Goal: Information Seeking & Learning: Learn about a topic

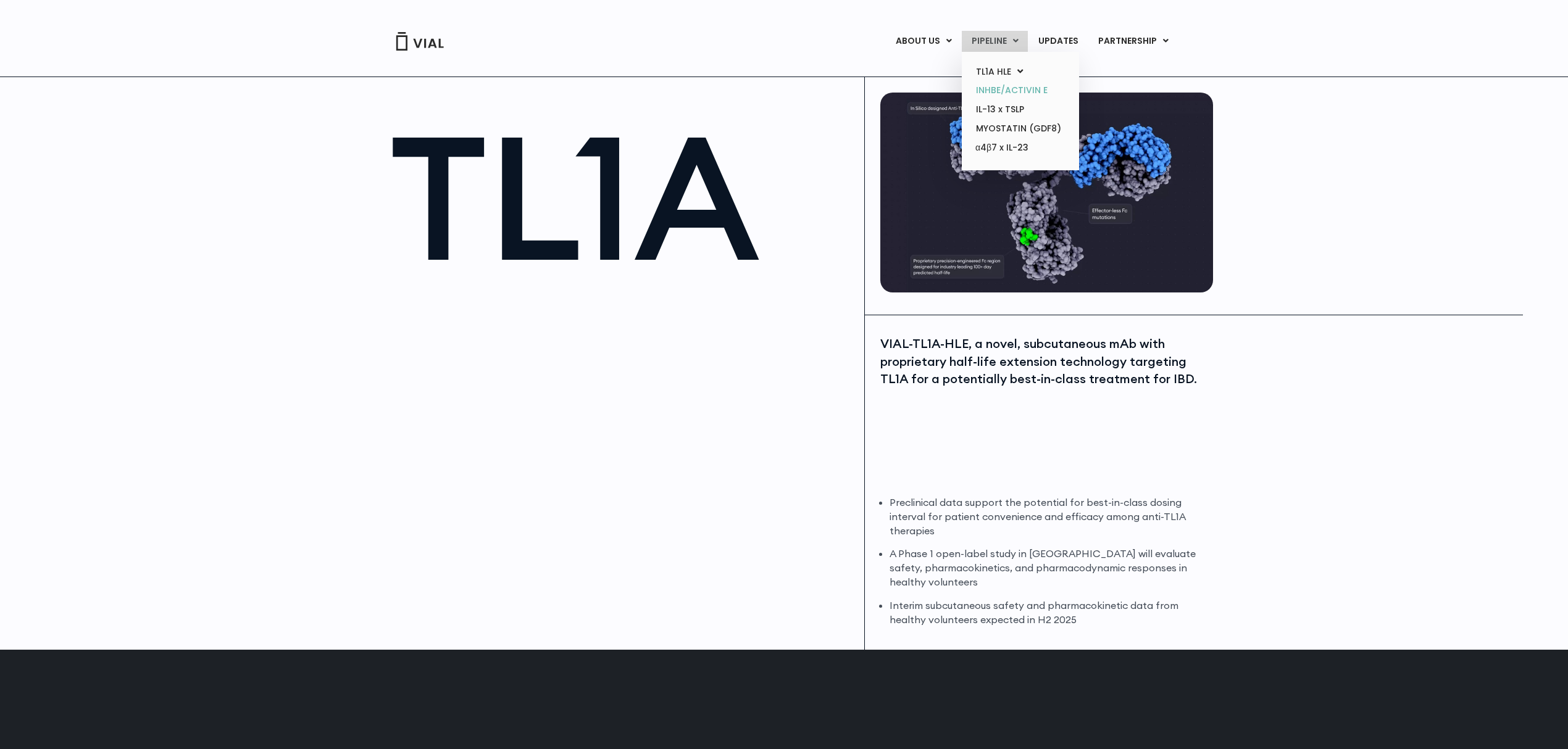
click at [1001, 87] on link "INHBE/ACTIVIN E" at bounding box center [1020, 91] width 108 height 19
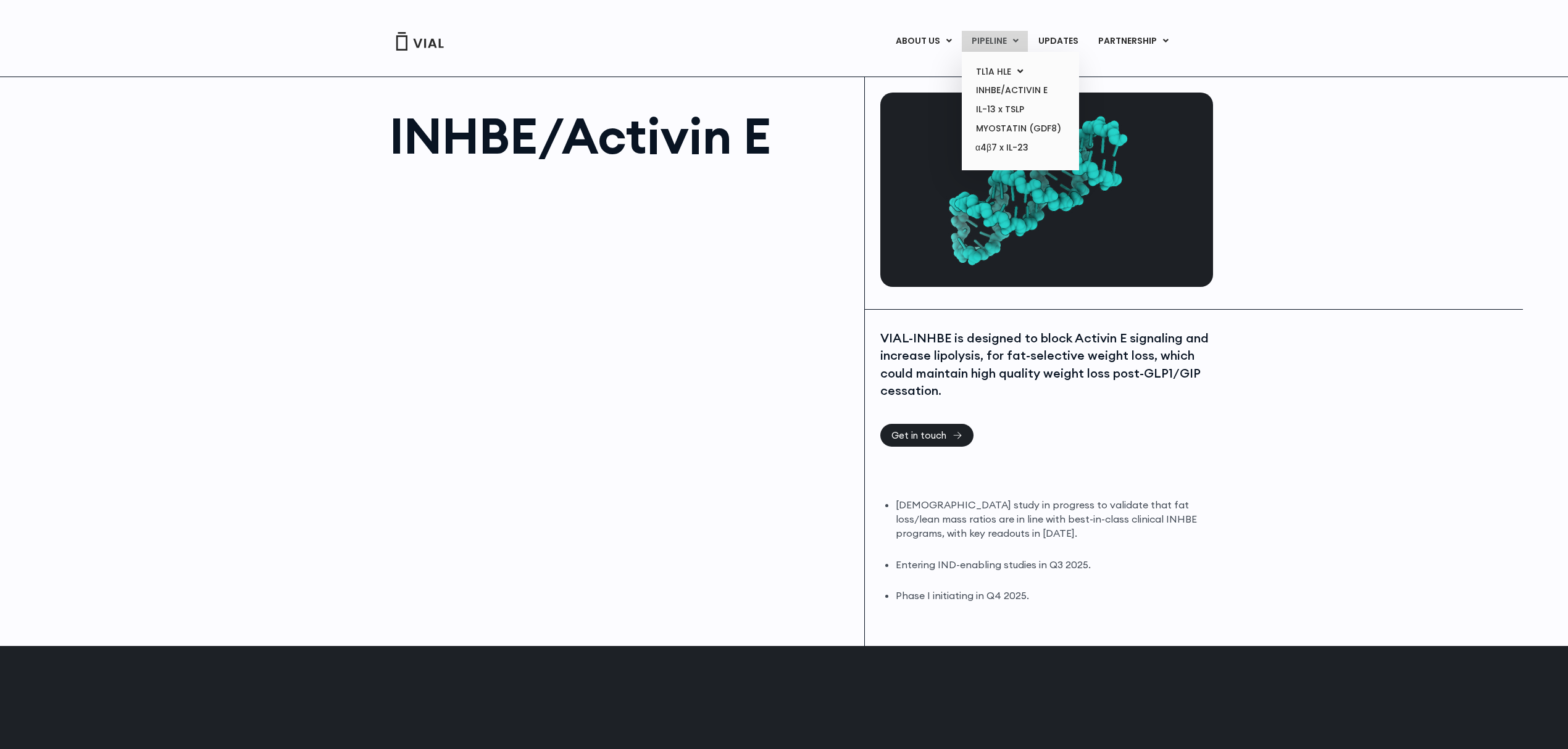
click at [1000, 42] on link "PIPELINE" at bounding box center [995, 41] width 66 height 21
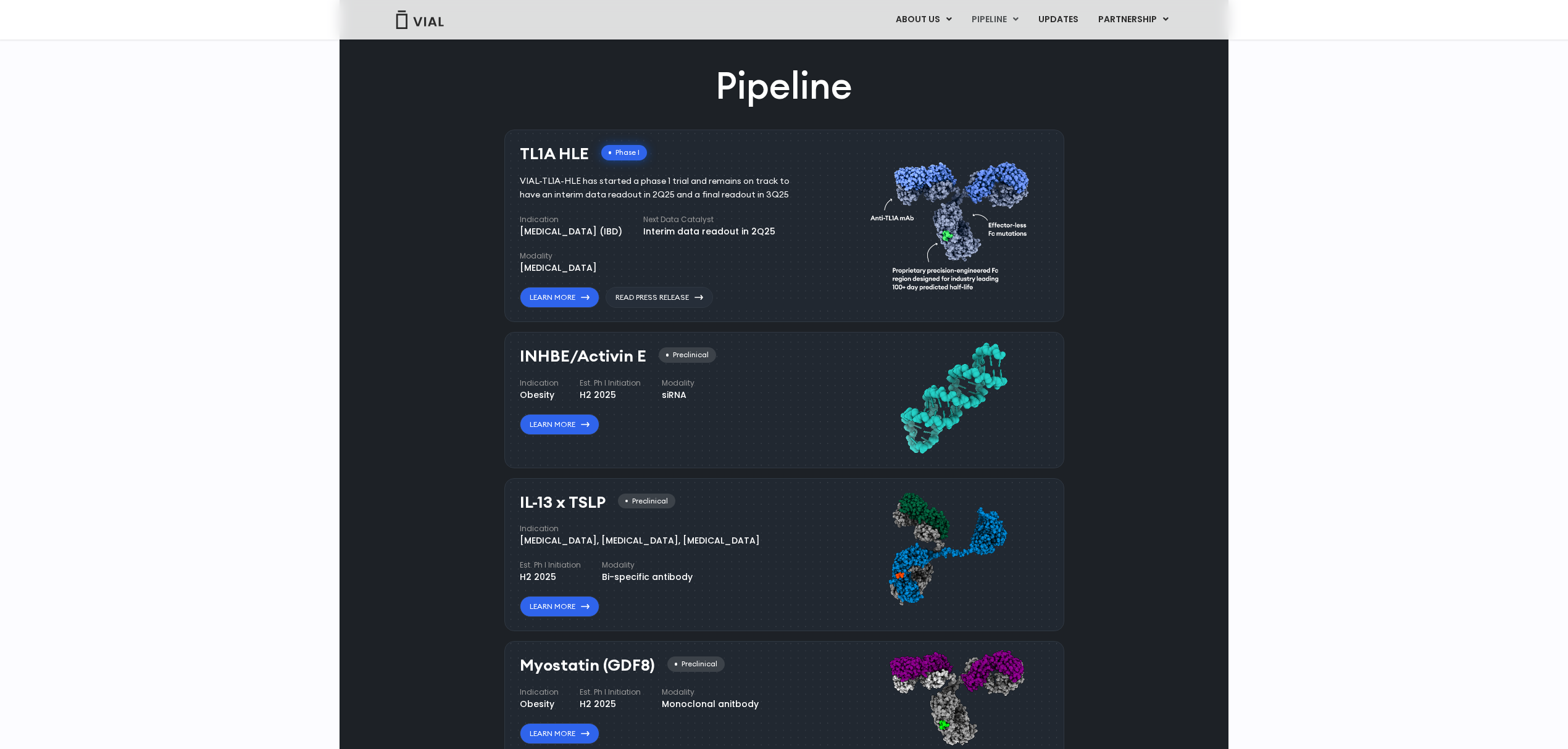
scroll to position [823, 0]
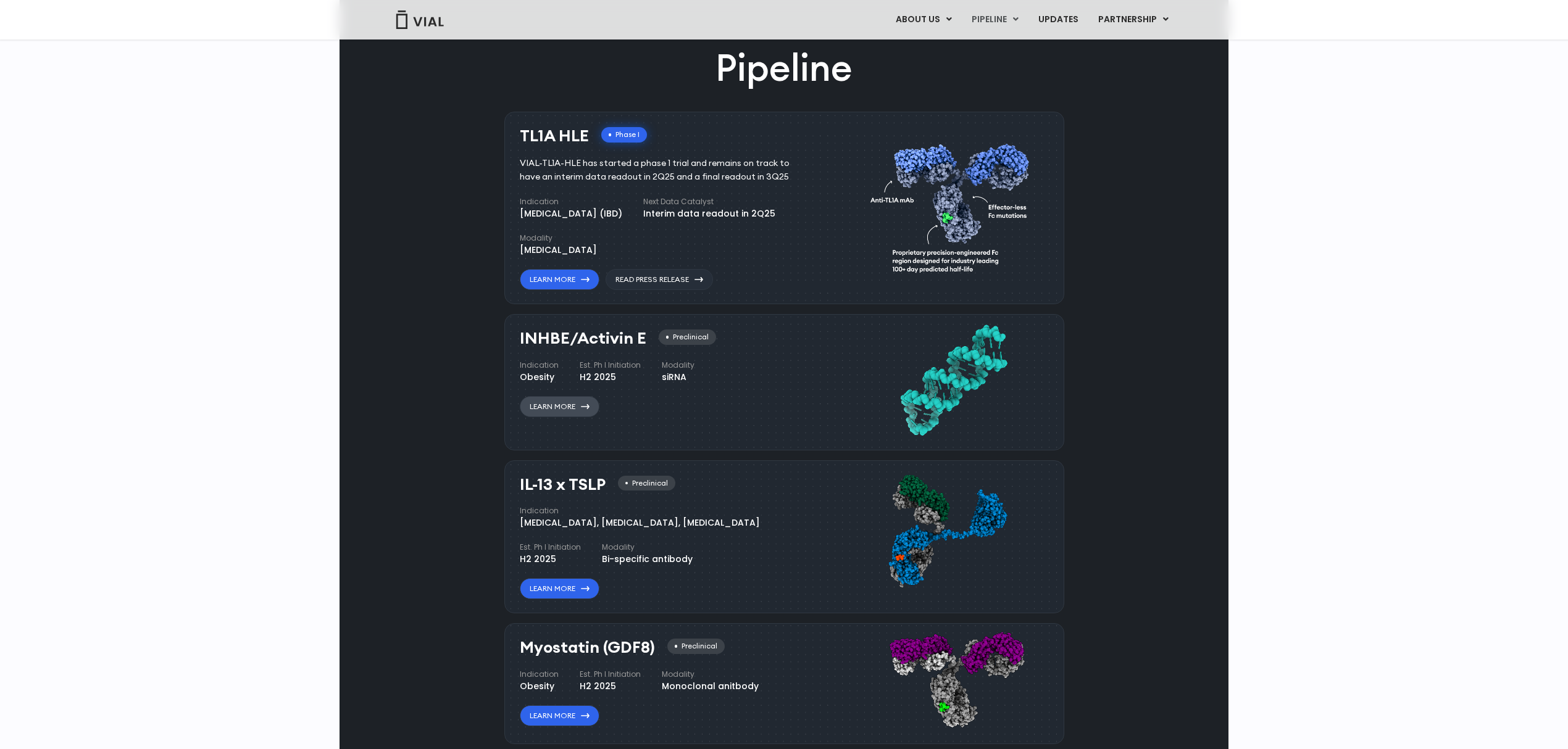
click at [552, 400] on link "Learn More" at bounding box center [559, 407] width 79 height 21
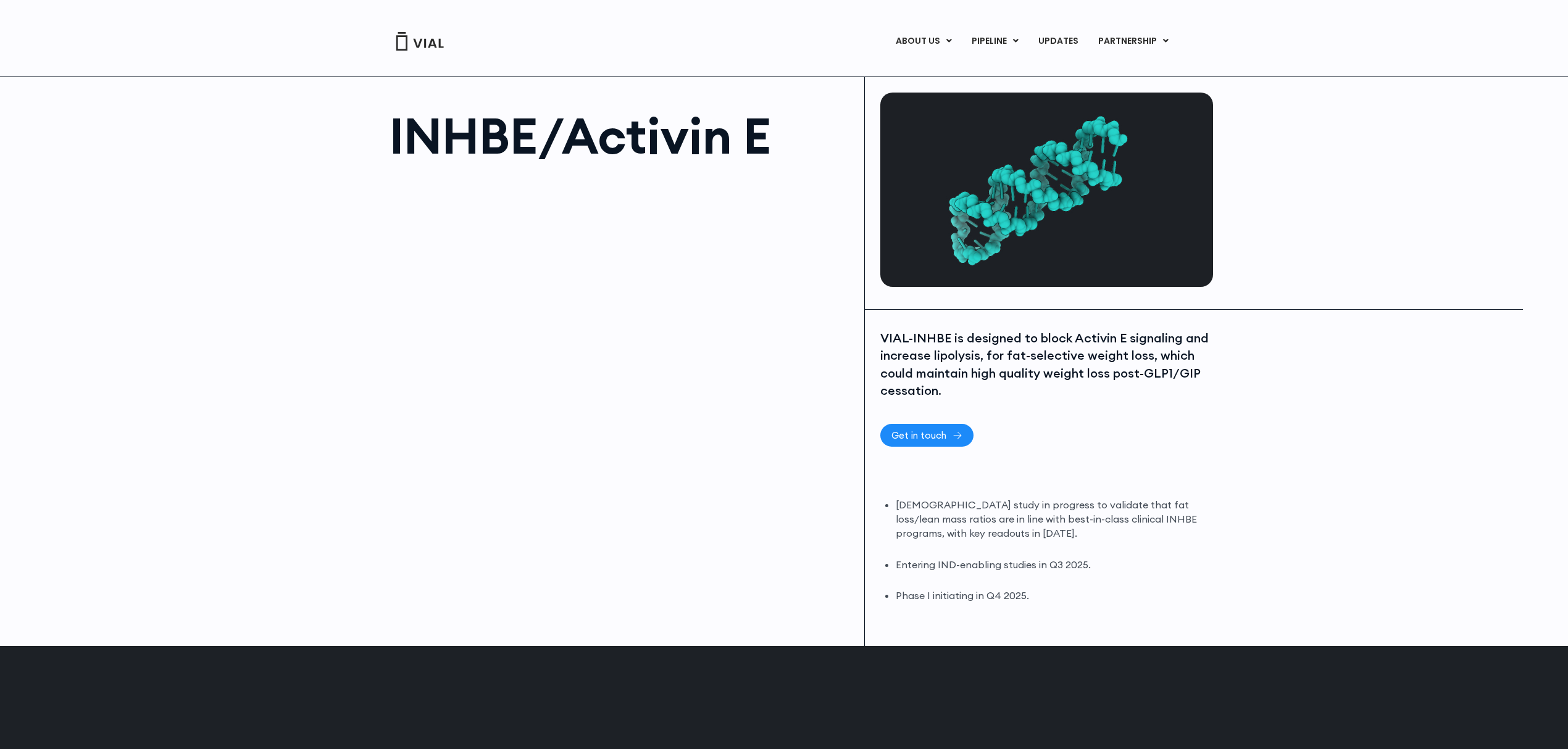
click at [921, 438] on span "Get in touch" at bounding box center [918, 436] width 55 height 10
drag, startPoint x: 400, startPoint y: 137, endPoint x: 529, endPoint y: 137, distance: 129.0
click at [529, 137] on h1 "INHBE/Activin E" at bounding box center [621, 136] width 462 height 50
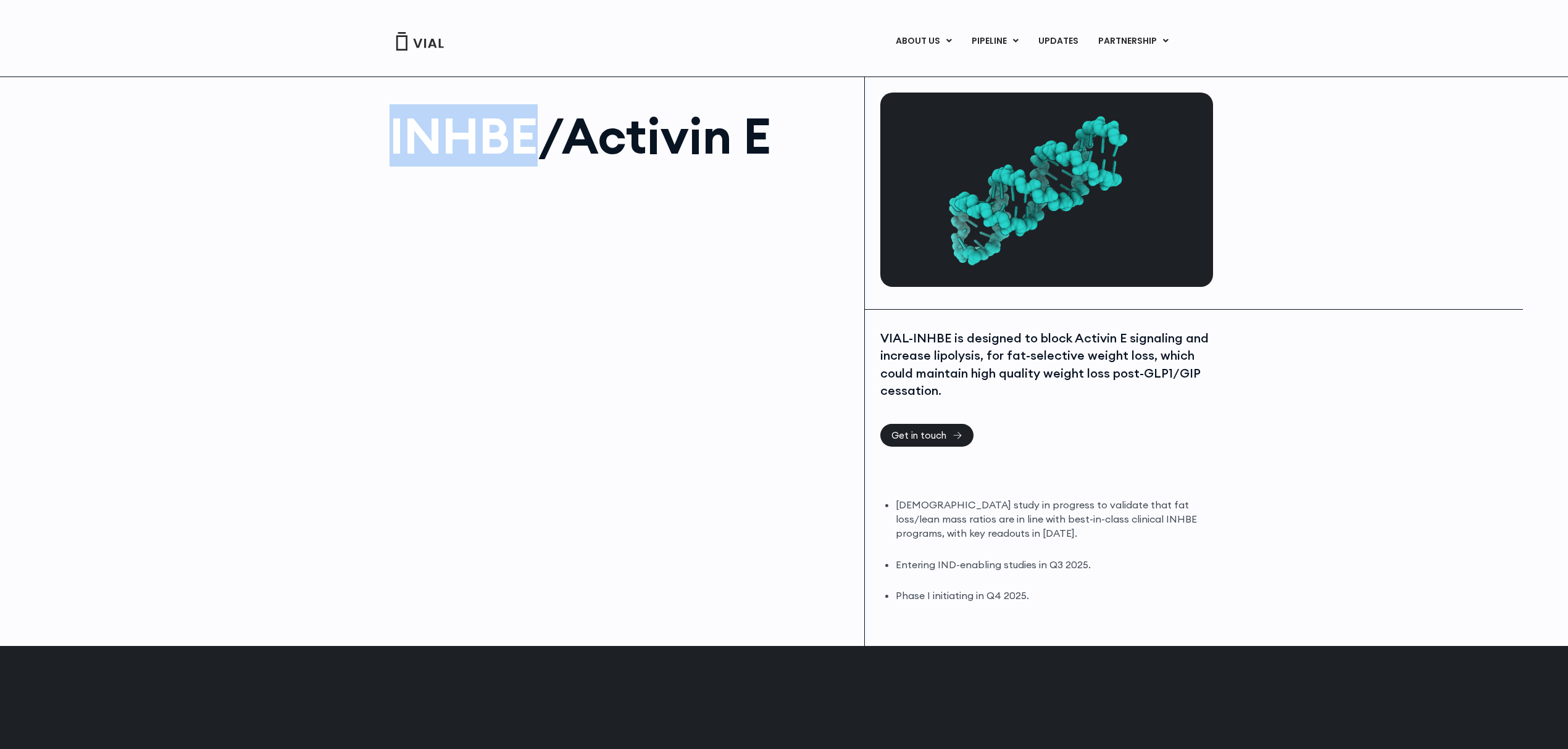
drag, startPoint x: 391, startPoint y: 132, endPoint x: 534, endPoint y: 134, distance: 143.0
click at [534, 134] on h1 "INHBE/Activin E" at bounding box center [621, 136] width 462 height 50
copy h1 "INHBE"
click at [1003, 43] on link "PIPELINE" at bounding box center [995, 41] width 66 height 21
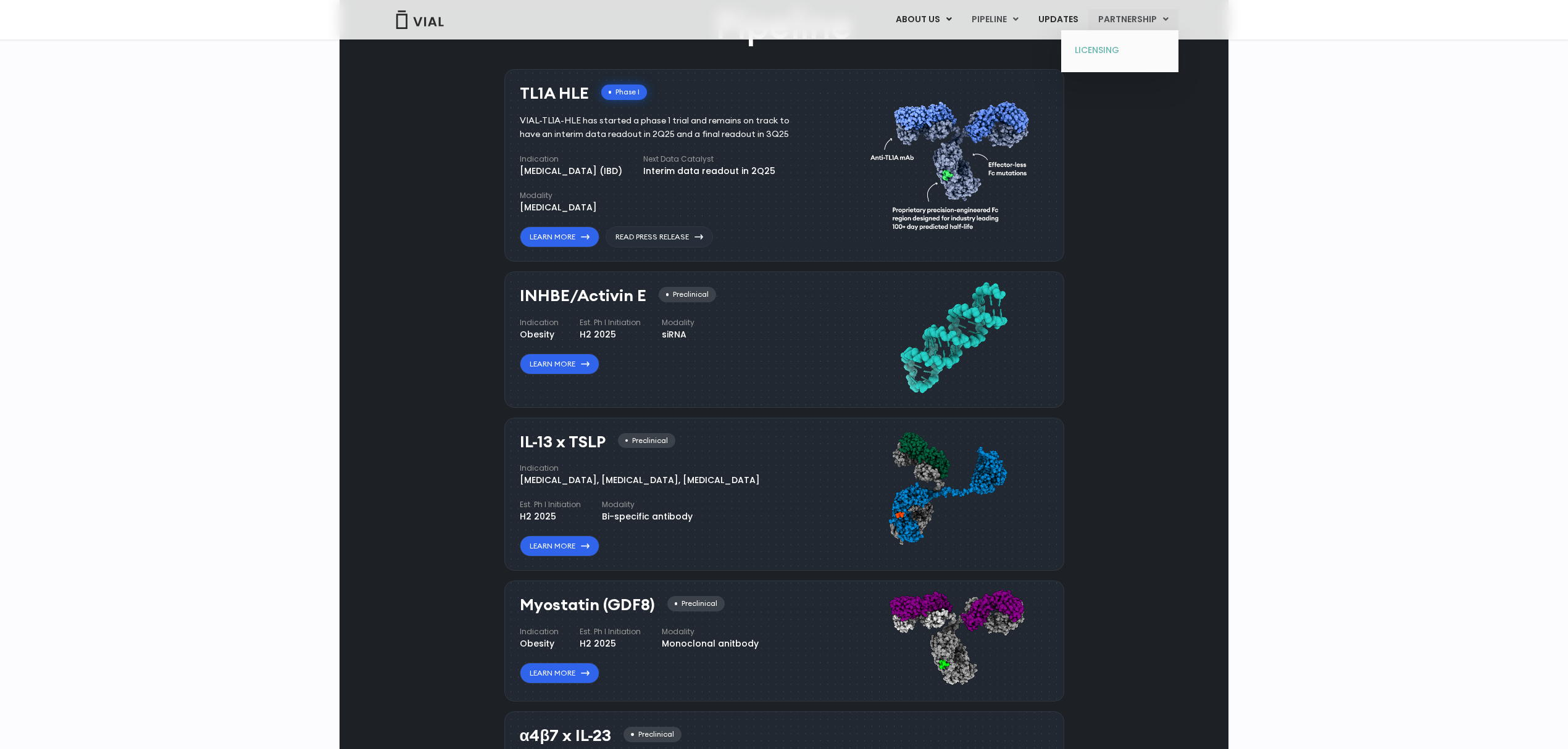
click at [1099, 45] on link "LICENSING" at bounding box center [1119, 51] width 108 height 20
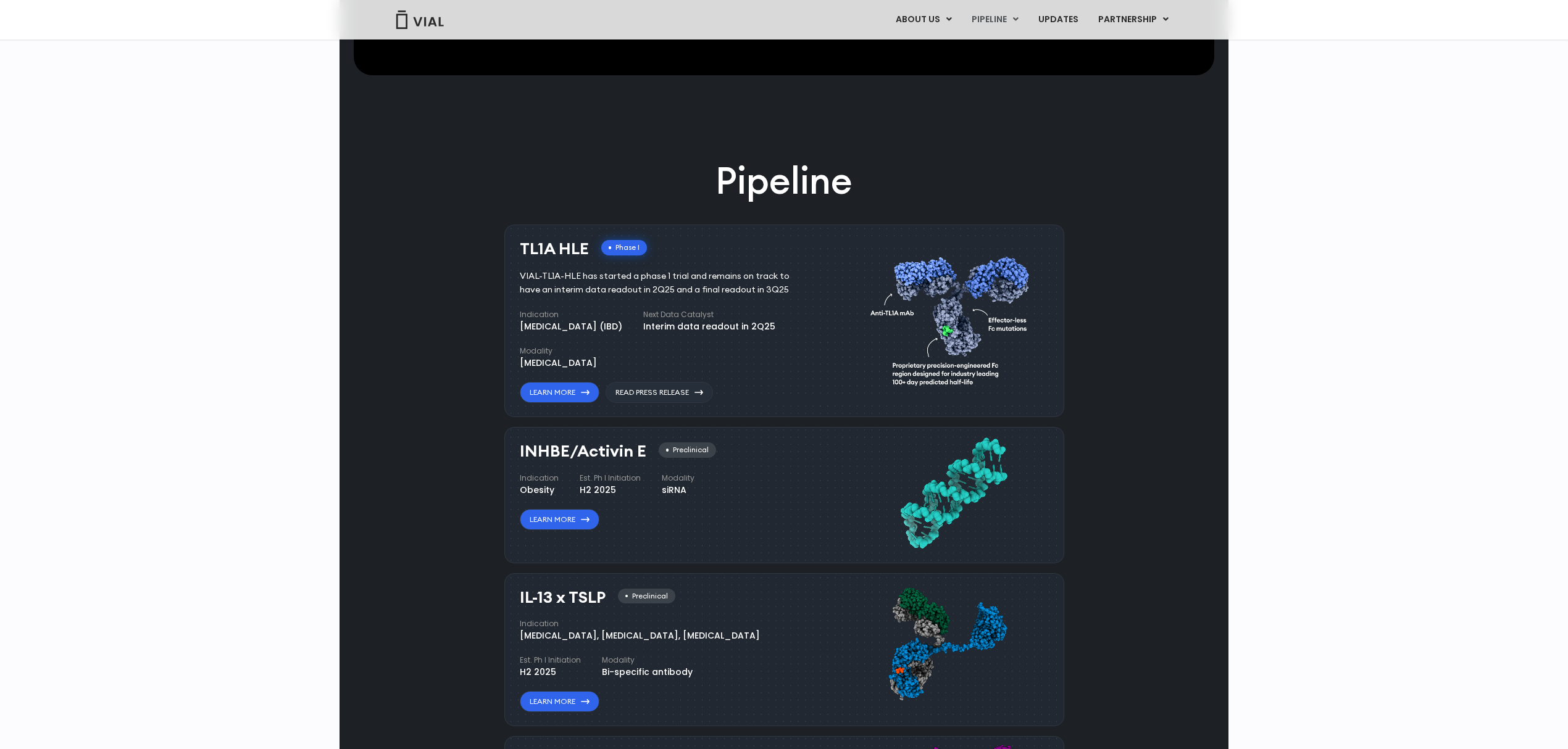
scroll to position [864, 0]
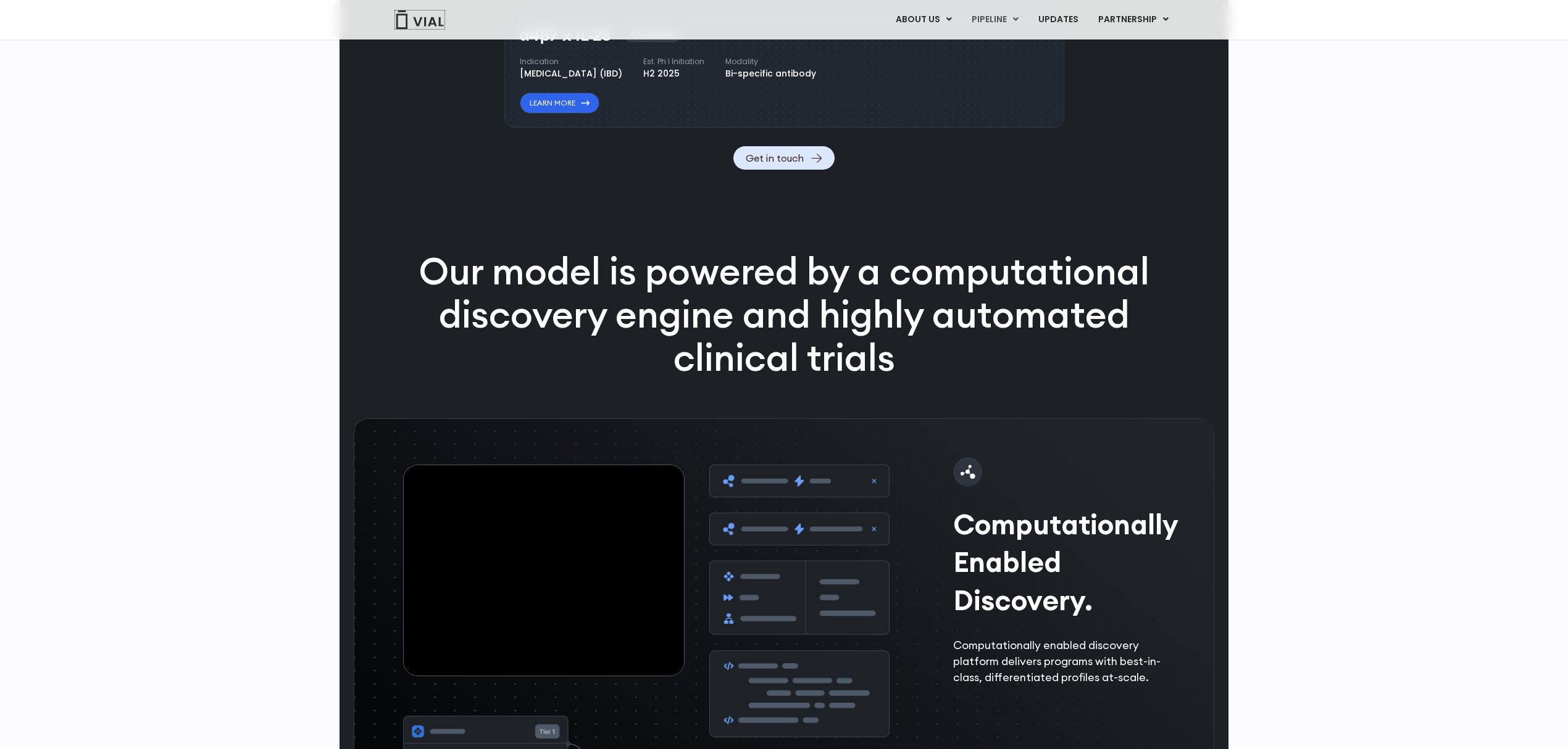
scroll to position [1810, 0]
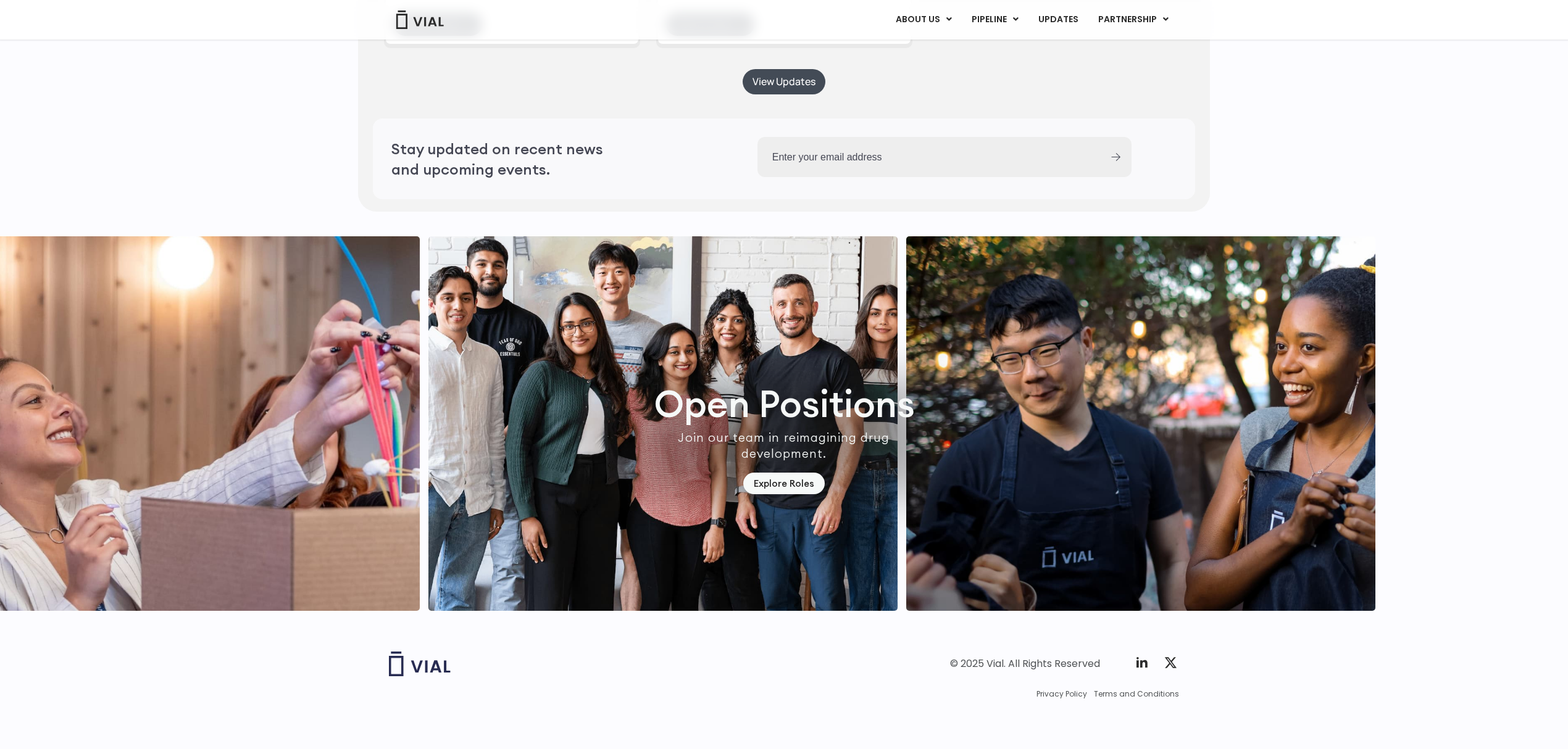
scroll to position [3349, 0]
